Goal: Find contact information: Find contact information

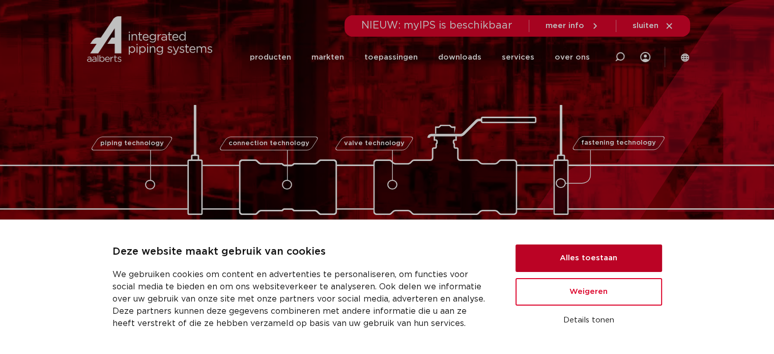
drag, startPoint x: 609, startPoint y: 256, endPoint x: 755, endPoint y: 78, distance: 229.9
click at [610, 256] on button "Alles toestaan" at bounding box center [589, 257] width 147 height 27
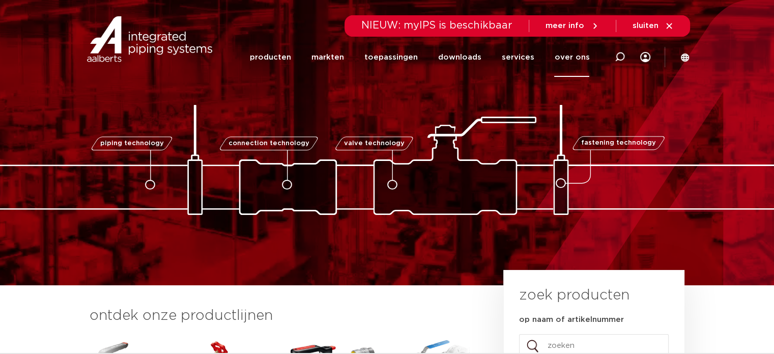
click at [567, 56] on link "over ons" at bounding box center [571, 57] width 35 height 39
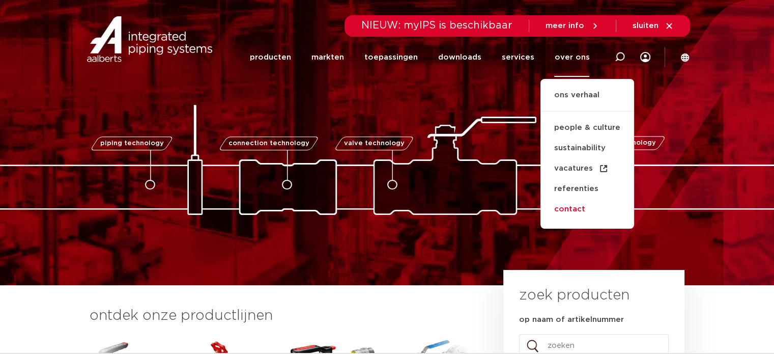
click at [574, 206] on link "contact" at bounding box center [587, 209] width 94 height 20
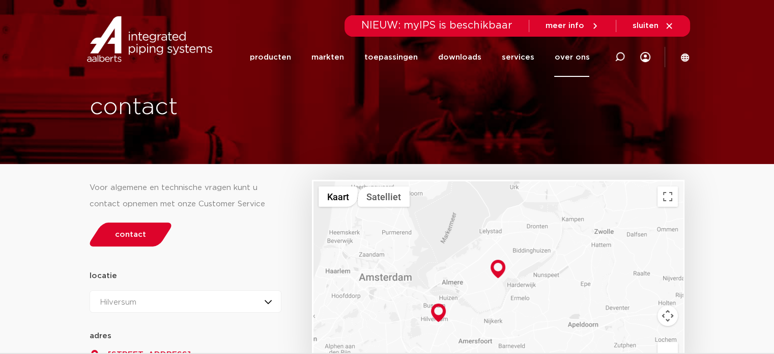
click at [568, 54] on link "over ons" at bounding box center [571, 57] width 35 height 39
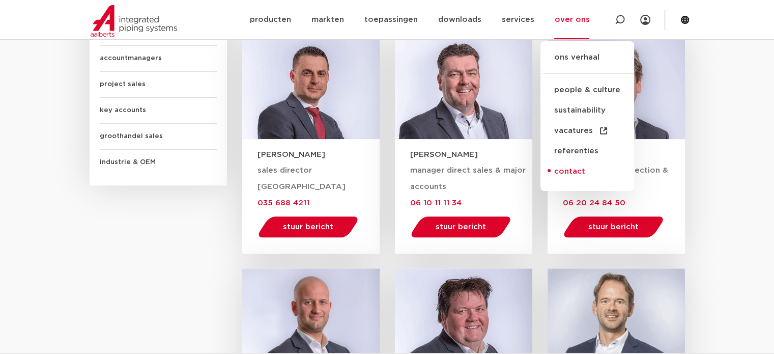
scroll to position [611, 0]
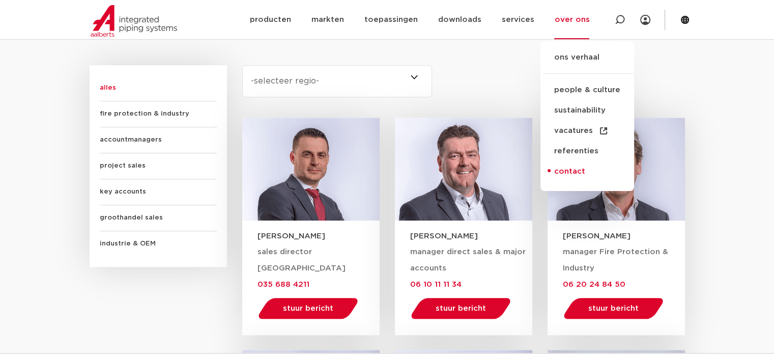
click at [569, 170] on link "contact" at bounding box center [587, 171] width 94 height 20
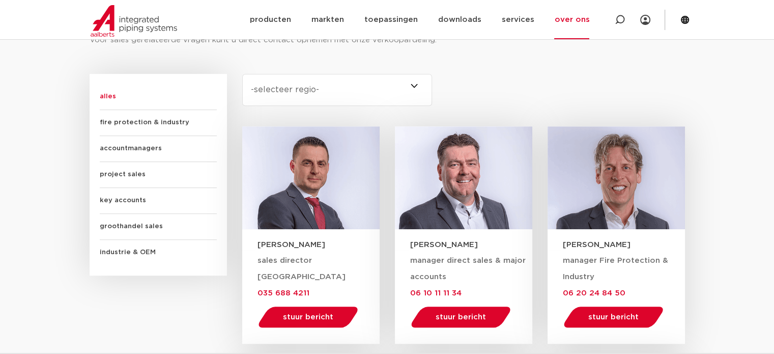
scroll to position [460, 0]
